Goal: Check status: Check status

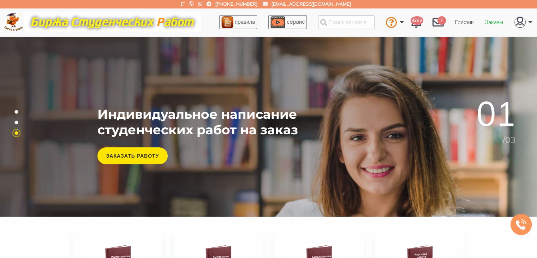
click at [492, 21] on link "Заказы" at bounding box center [494, 22] width 29 height 13
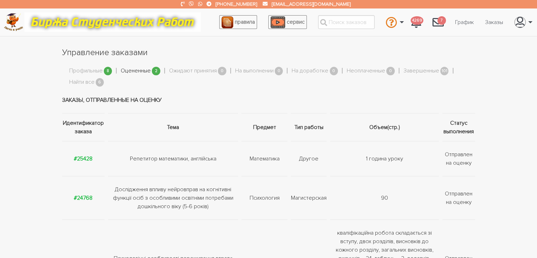
click at [134, 72] on link "Оцененные" at bounding box center [136, 70] width 30 height 9
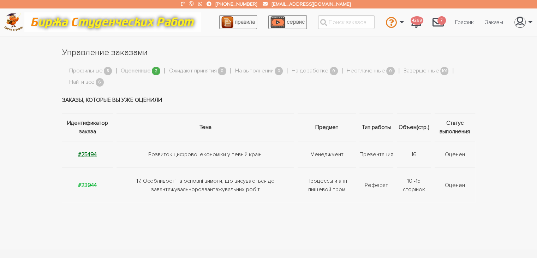
click at [88, 155] on strong "#25494" at bounding box center [87, 154] width 19 height 7
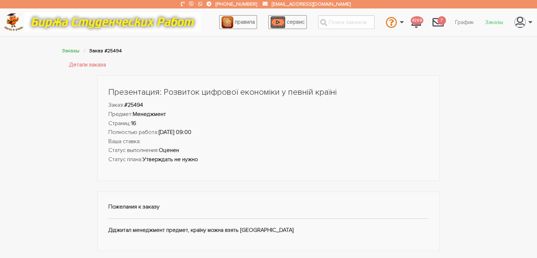
click at [493, 22] on link "Заказы" at bounding box center [494, 22] width 29 height 13
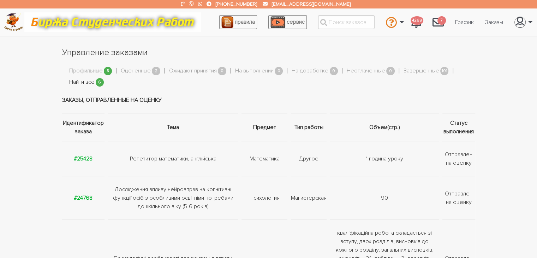
click at [92, 81] on link "Найти все" at bounding box center [81, 82] width 25 height 9
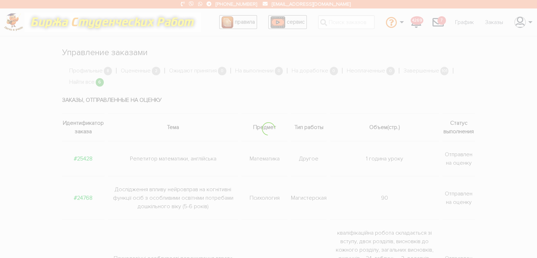
click at [92, 81] on div at bounding box center [268, 129] width 537 height 258
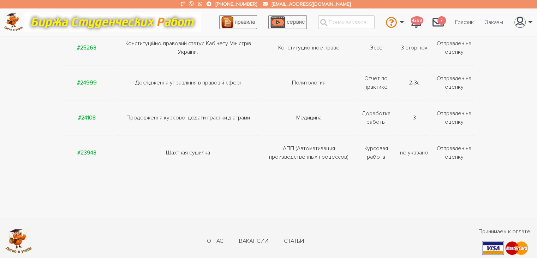
scroll to position [231, 0]
